Goal: Task Accomplishment & Management: Manage account settings

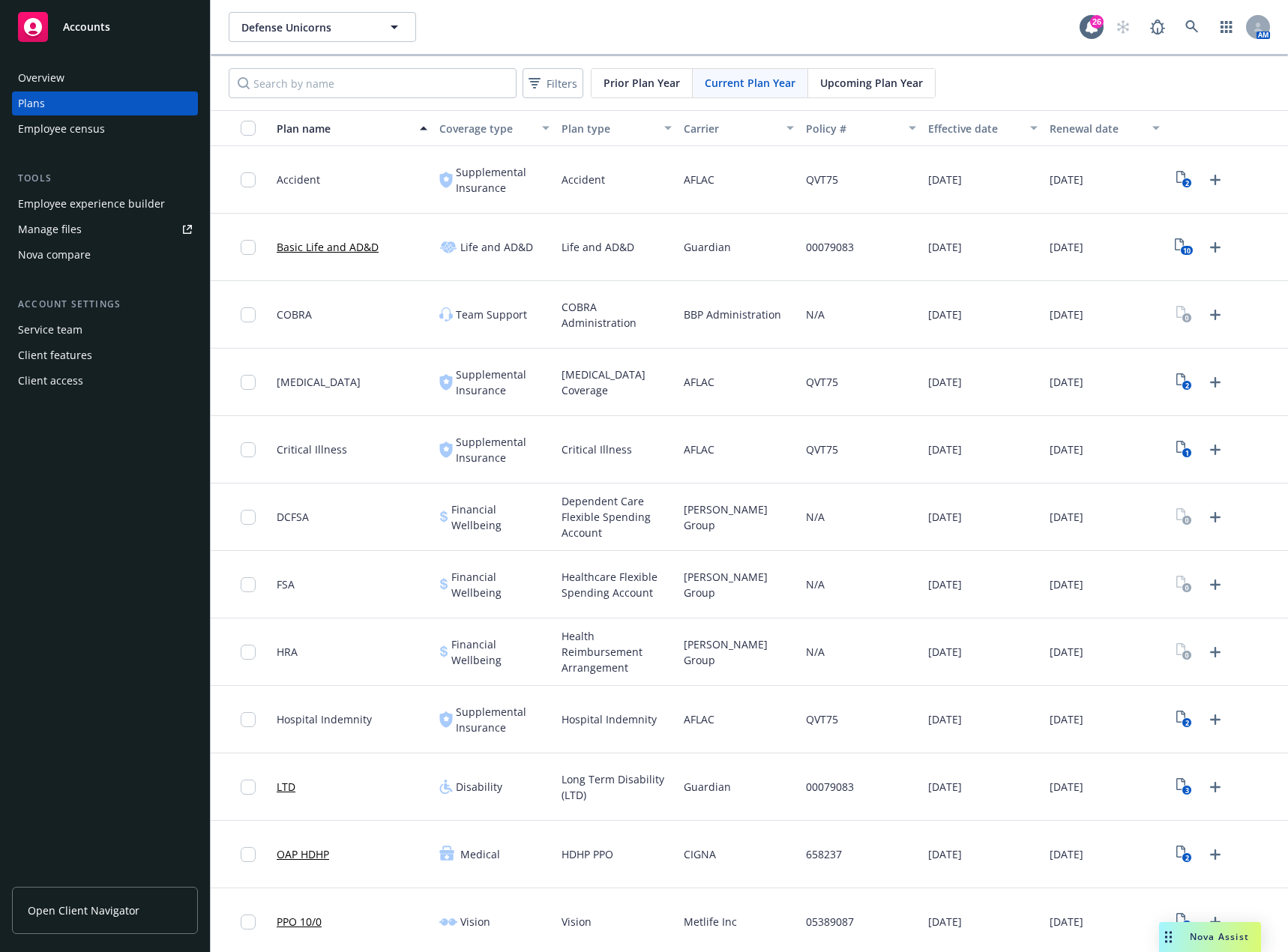
scroll to position [206, 0]
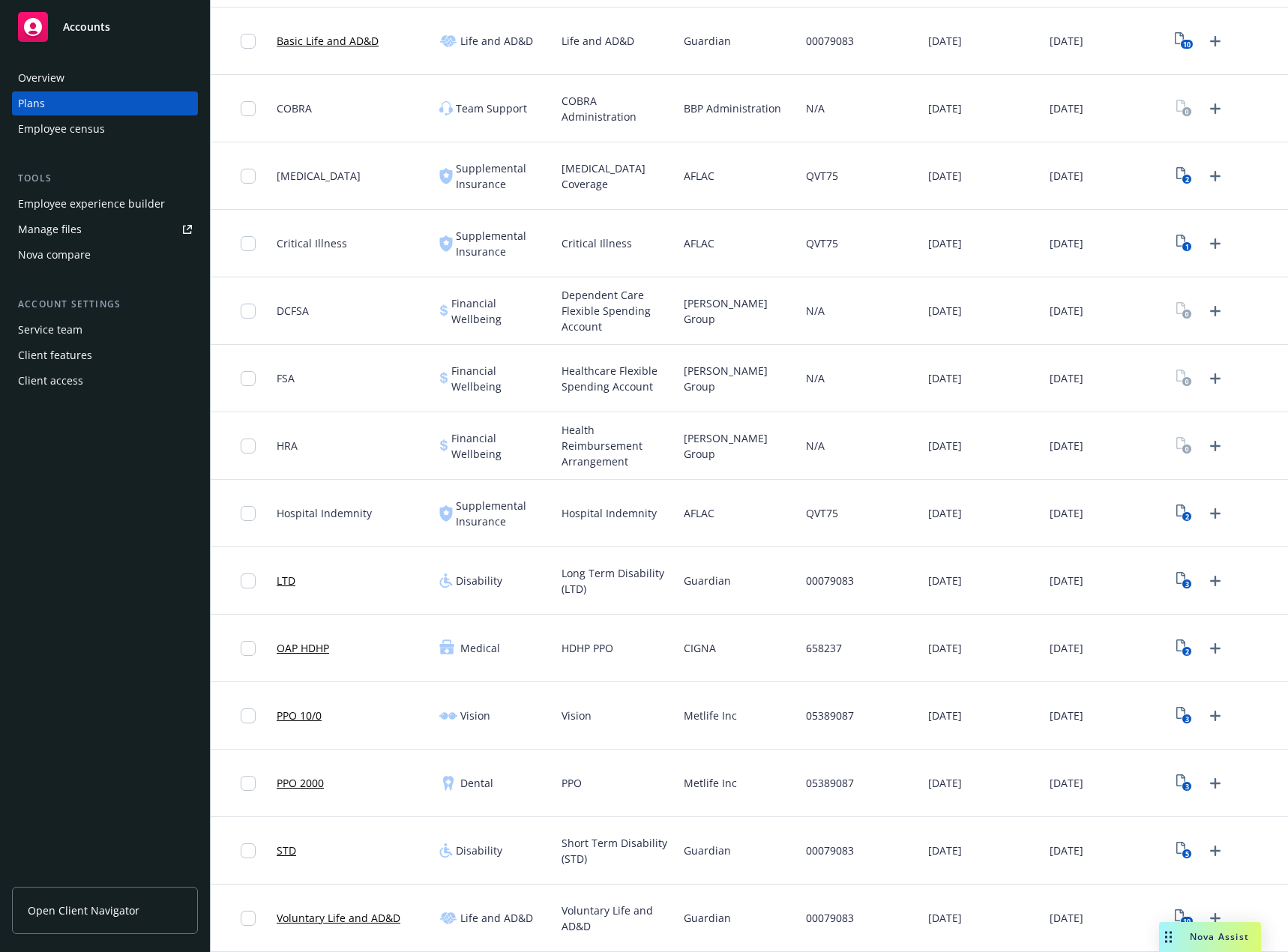
click at [58, 226] on div "Manage files" at bounding box center [49, 229] width 64 height 24
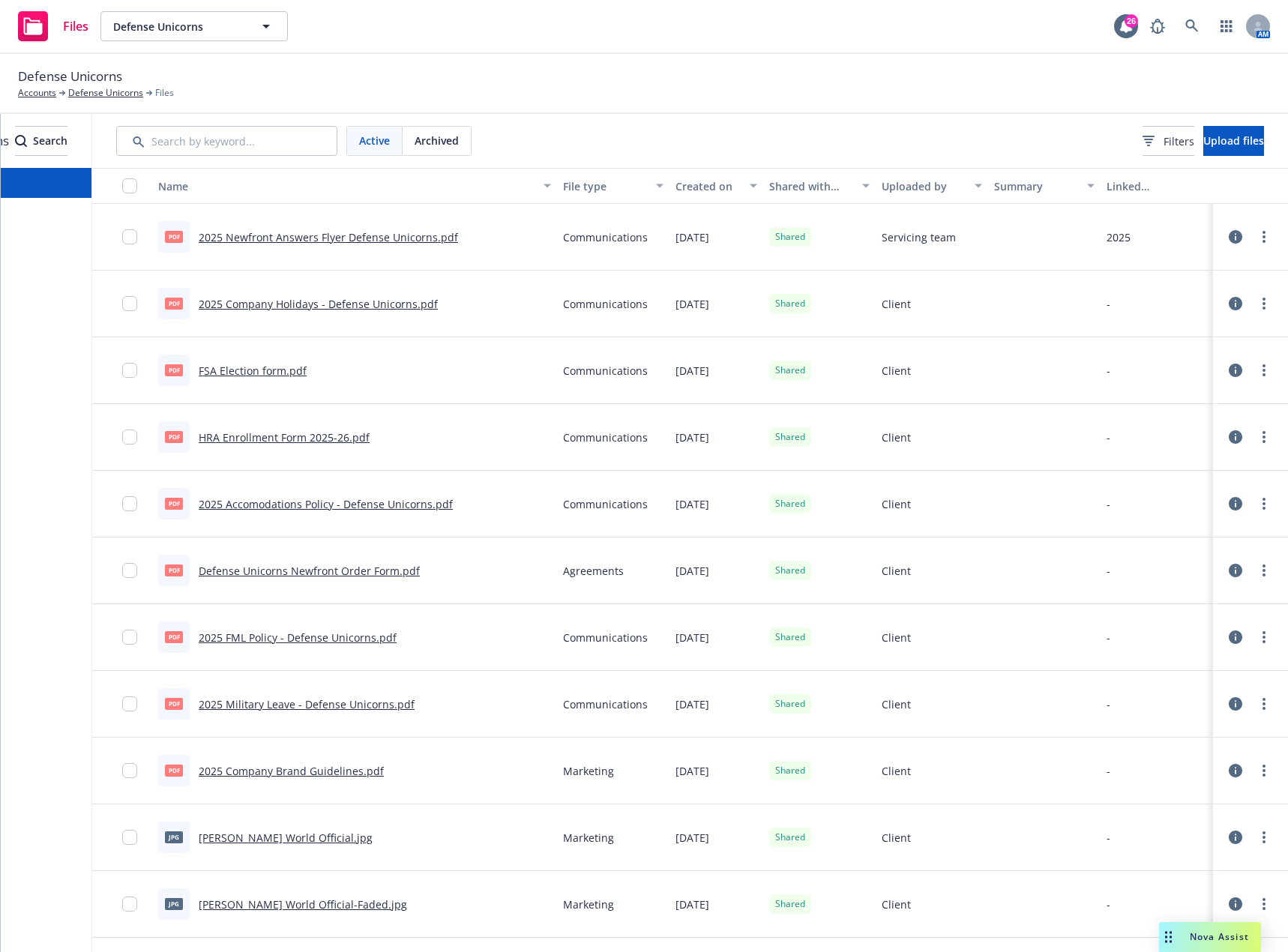
scroll to position [0, 150]
click at [1203, 139] on span "Upload files" at bounding box center [1234, 140] width 61 height 14
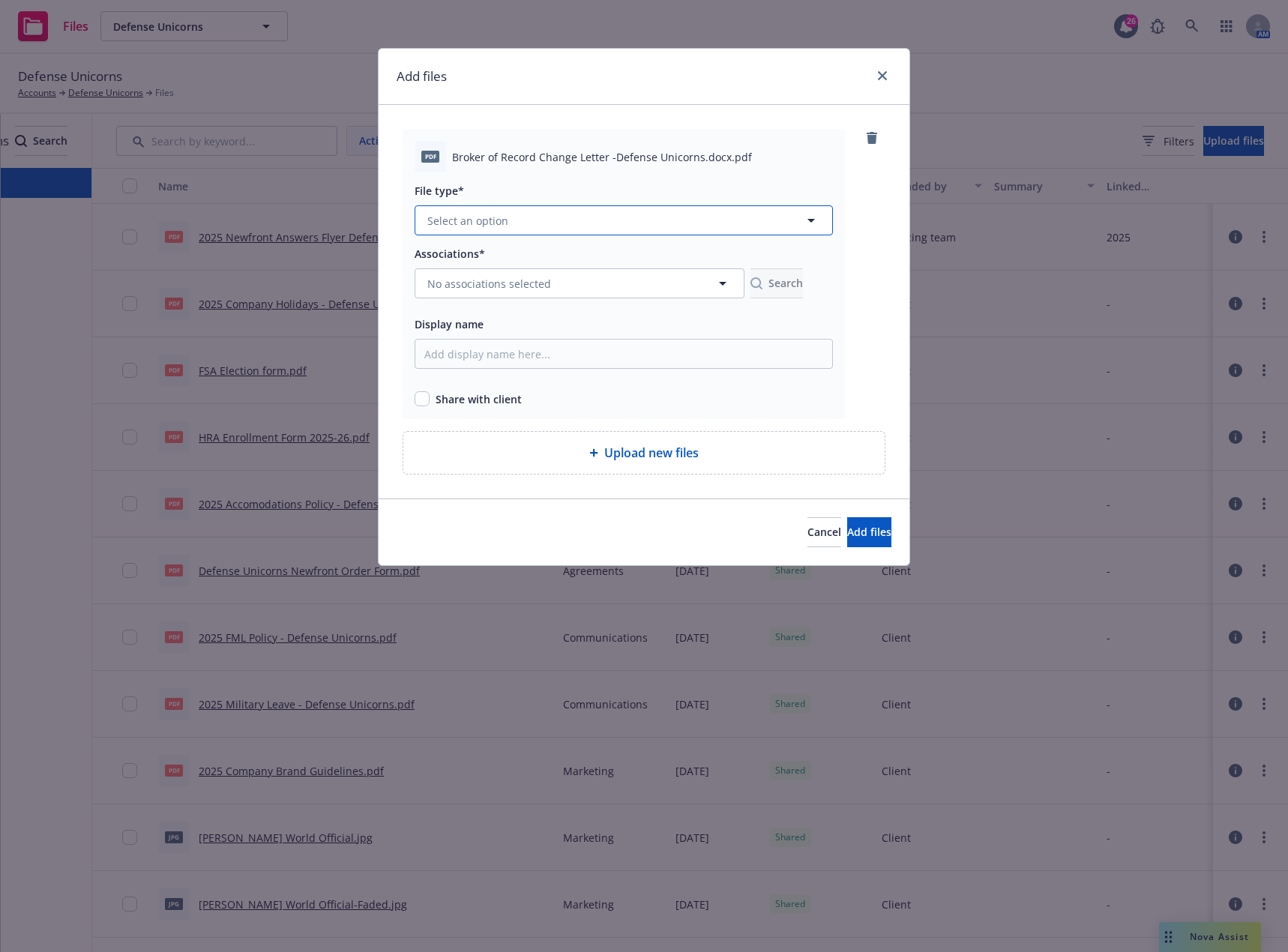
click at [542, 231] on button "Select an option" at bounding box center [623, 220] width 418 height 30
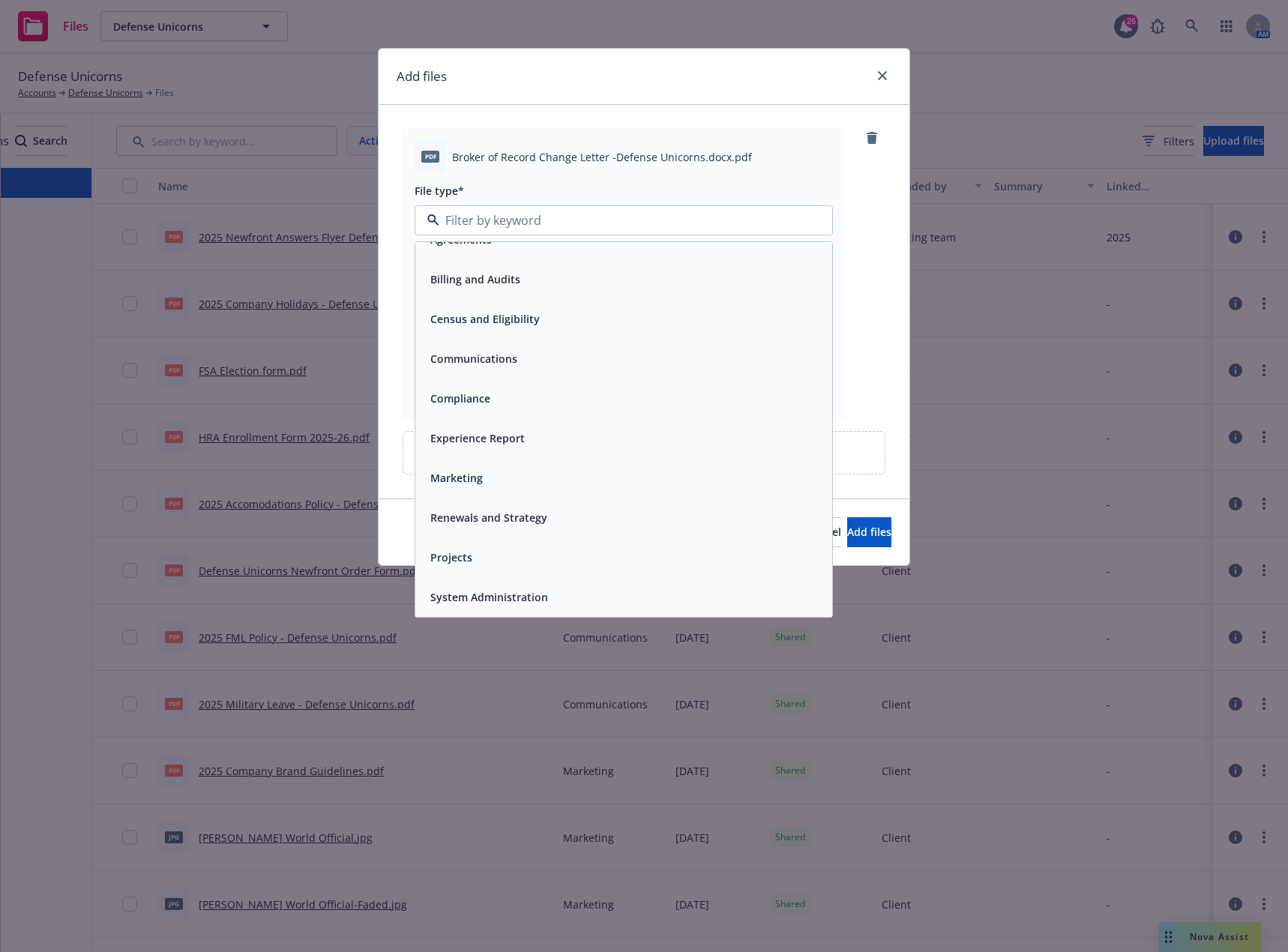
scroll to position [0, 0]
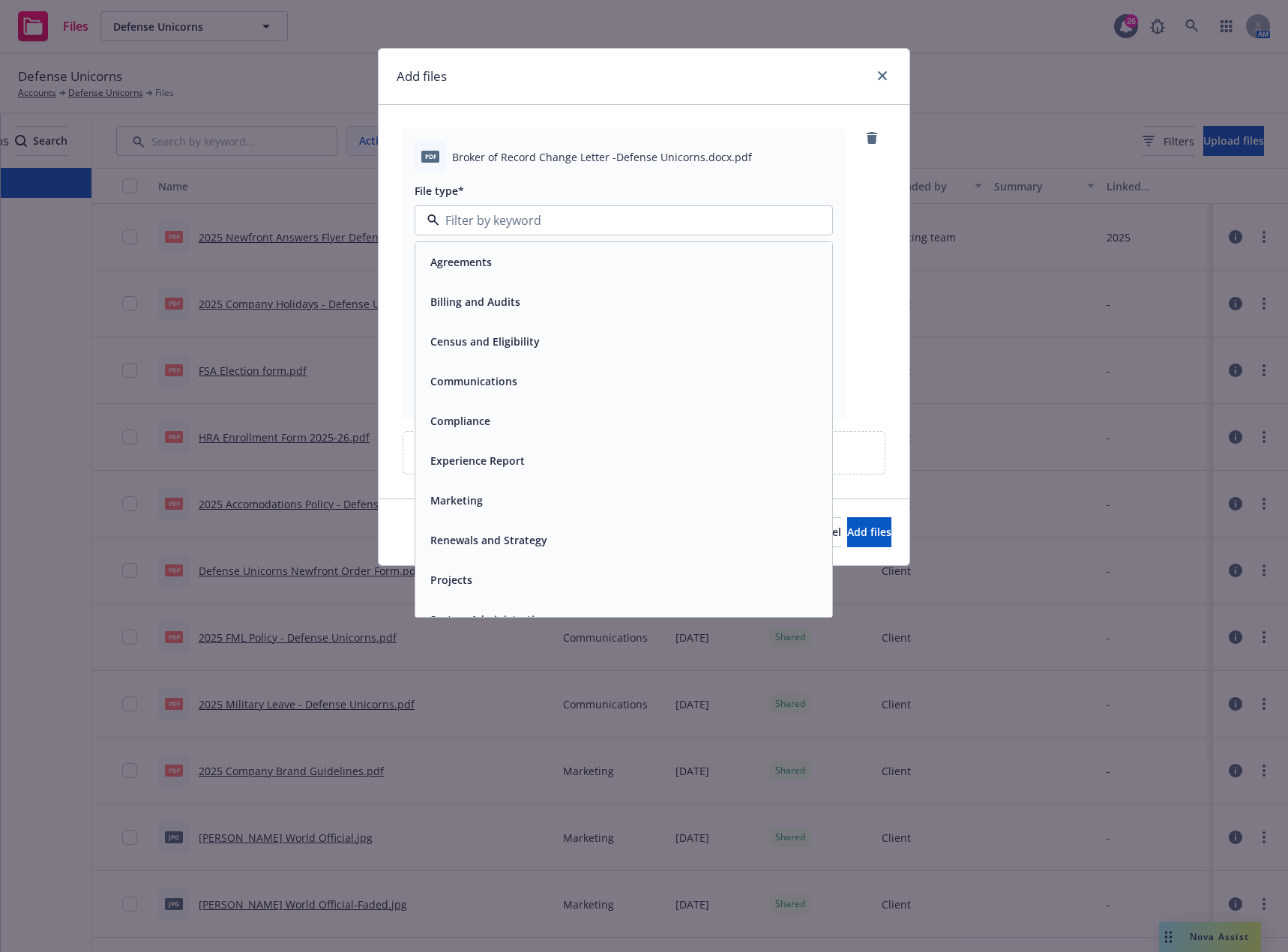
click at [532, 268] on div "Agreements" at bounding box center [623, 262] width 398 height 22
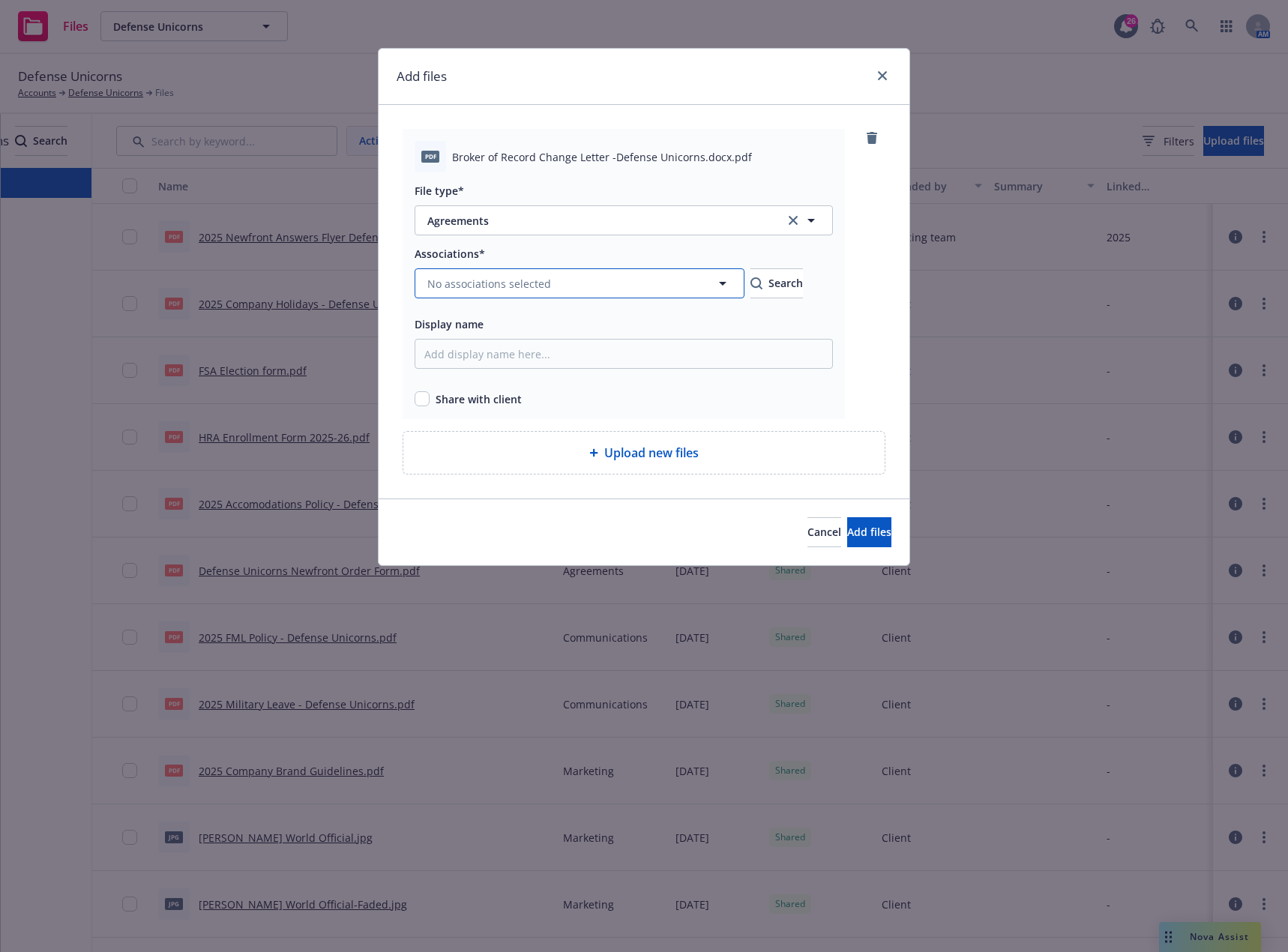
click at [536, 277] on span "No associations selected" at bounding box center [489, 284] width 124 height 16
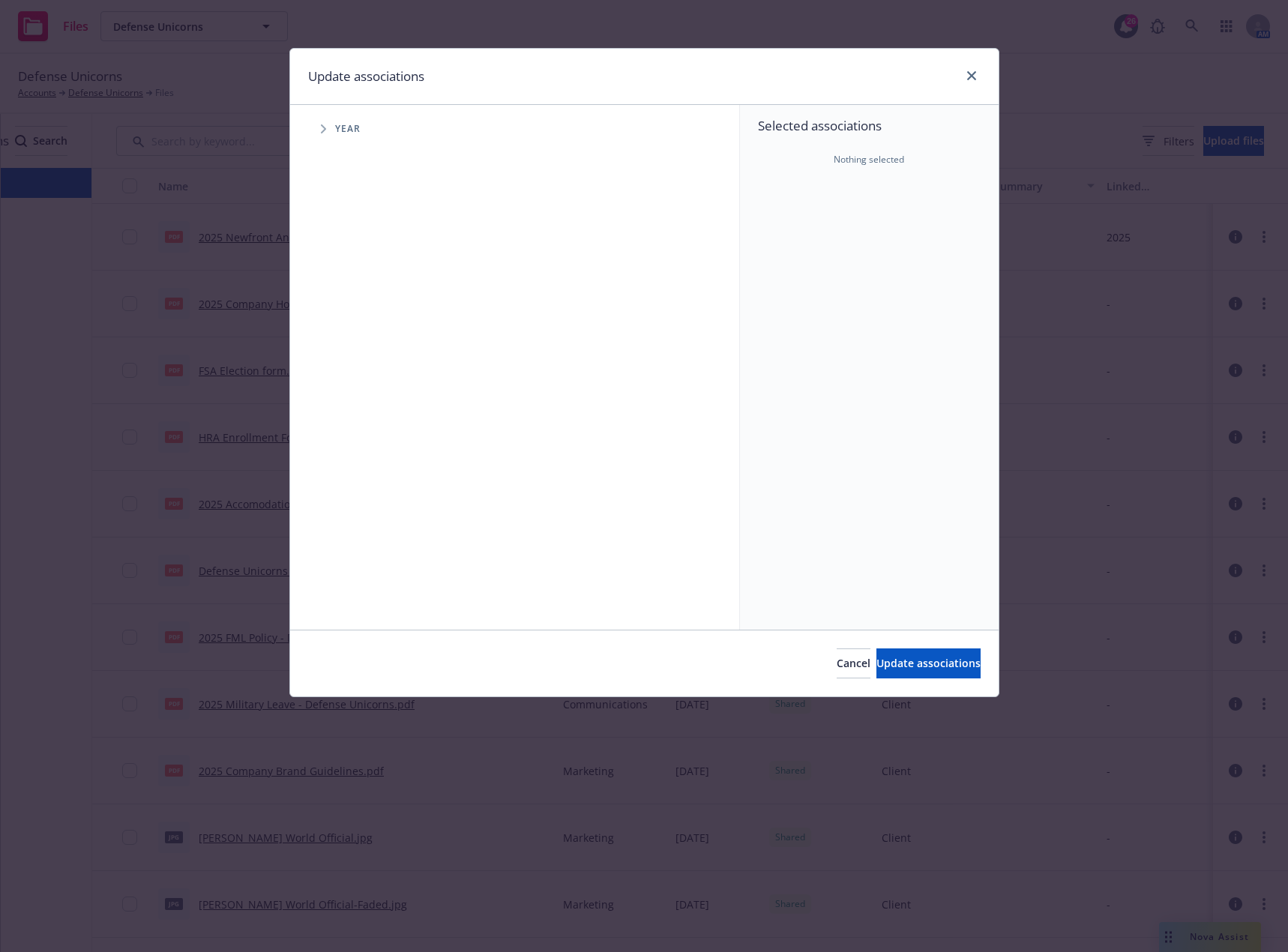
click at [322, 131] on icon "Tree Example" at bounding box center [324, 129] width 5 height 9
click at [366, 330] on input "Tree Example" at bounding box center [361, 334] width 15 height 15
checkbox input "true"
click at [876, 666] on button "Update associations" at bounding box center [928, 663] width 104 height 30
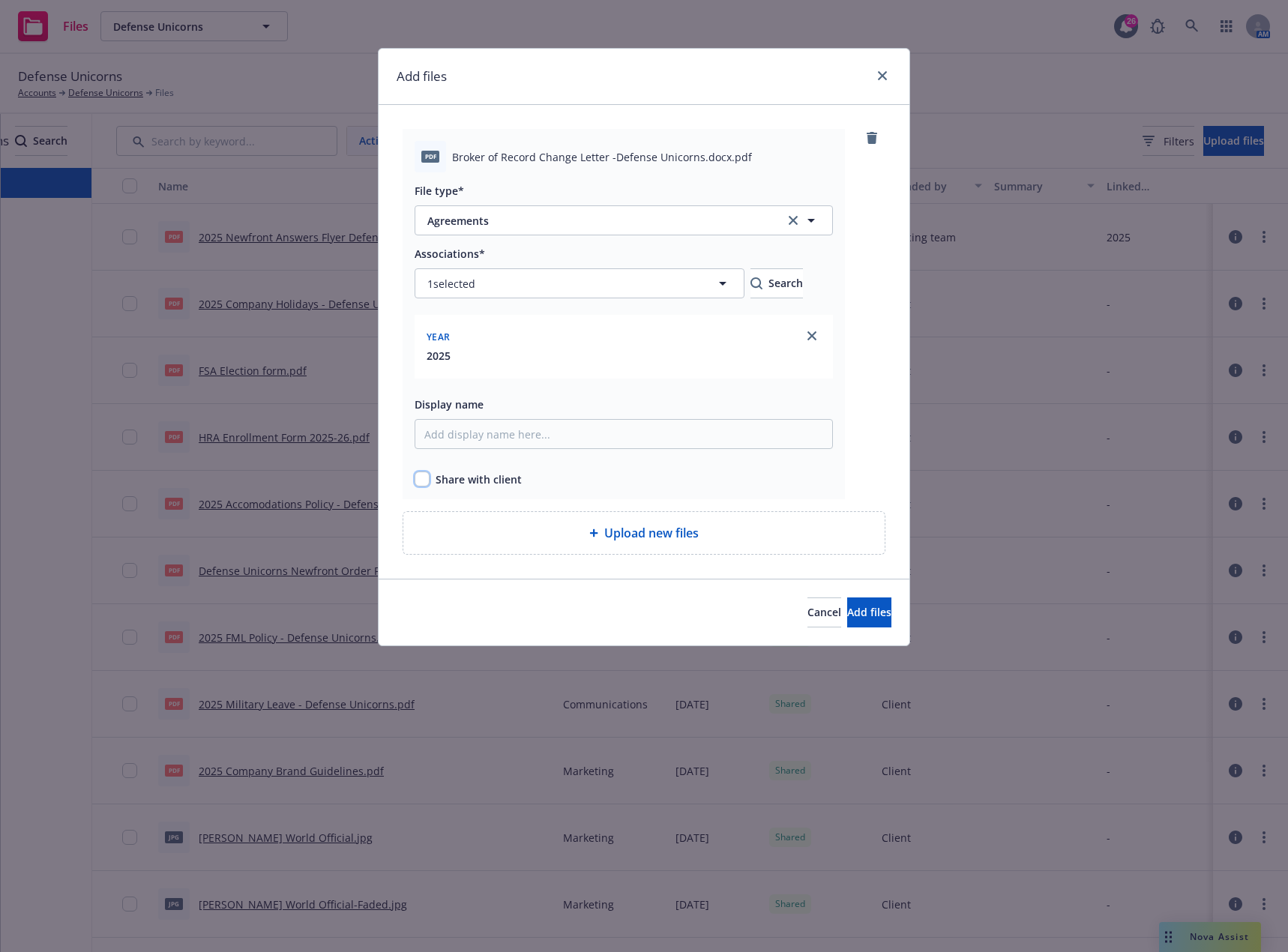
click at [416, 480] on input "checkbox" at bounding box center [422, 479] width 15 height 15
checkbox input "true"
click at [854, 611] on span "Add files" at bounding box center [869, 613] width 44 height 14
